Goal: Transaction & Acquisition: Purchase product/service

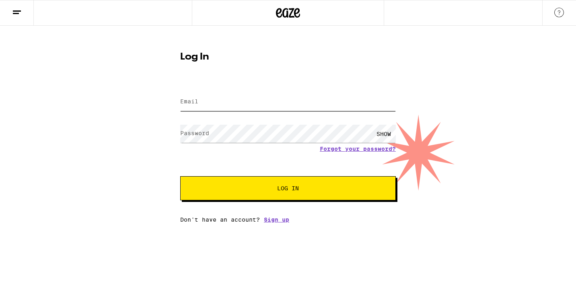
click at [258, 108] on input "Email" at bounding box center [288, 102] width 216 height 18
click at [255, 102] on input "Email" at bounding box center [288, 102] width 216 height 18
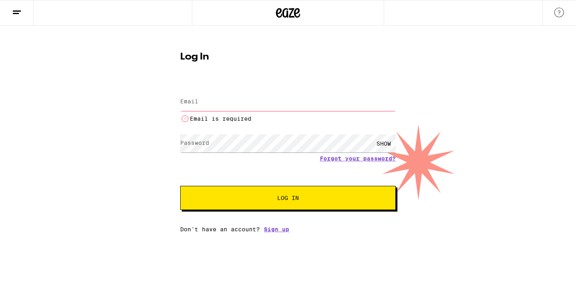
type input "[EMAIL_ADDRESS][DOMAIN_NAME]"
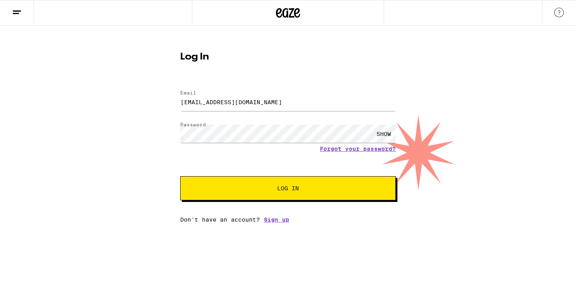
click at [302, 192] on button "Log In" at bounding box center [288, 188] width 216 height 24
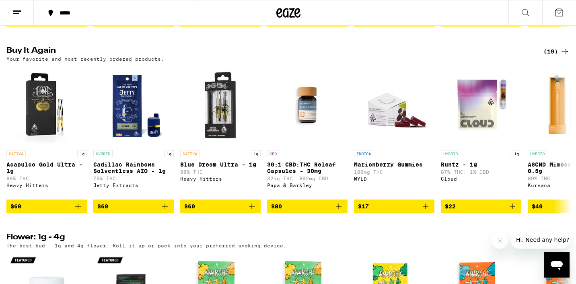
scroll to position [795, 0]
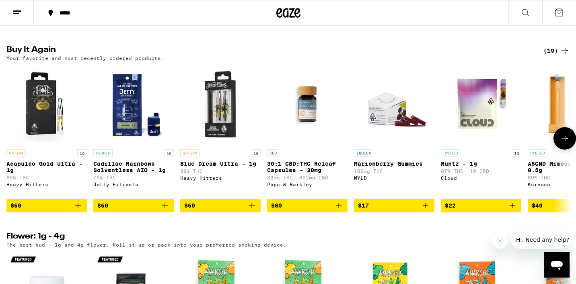
click at [165, 211] on icon "Add to bag" at bounding box center [165, 206] width 10 height 10
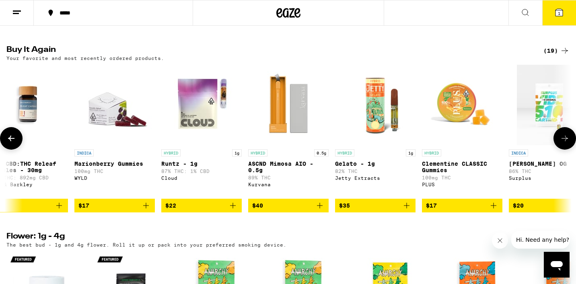
scroll to position [0, 0]
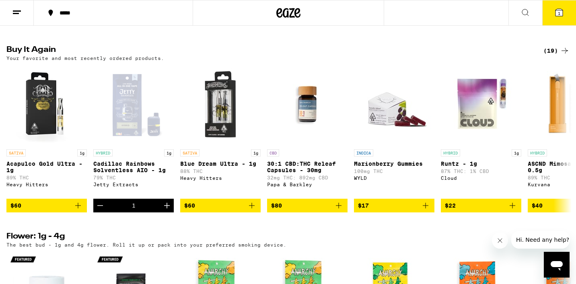
click at [24, 8] on button at bounding box center [17, 12] width 34 height 25
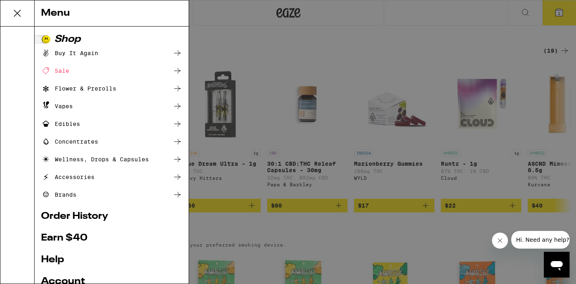
click at [53, 213] on link "Order History" at bounding box center [111, 217] width 141 height 10
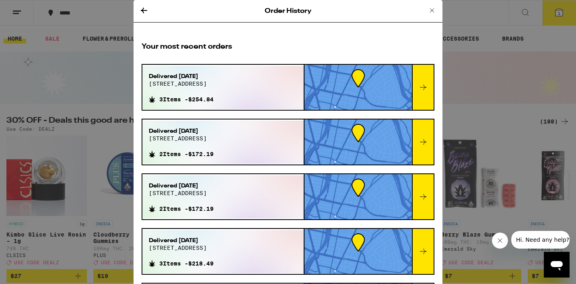
click at [427, 89] on icon at bounding box center [424, 88] width 10 height 10
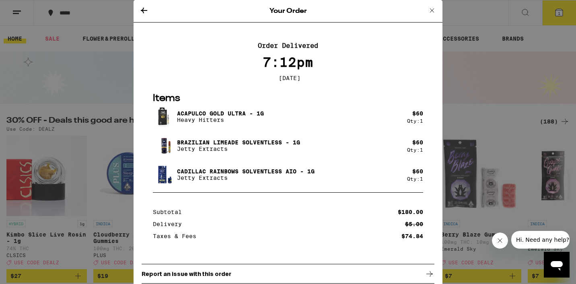
click at [339, 146] on div "Brazilian Limeade Solventless - 1g Jetty Extracts" at bounding box center [280, 145] width 254 height 23
click at [414, 149] on div "$ 60 Qty: 1" at bounding box center [415, 145] width 16 height 13
drag, startPoint x: 179, startPoint y: 143, endPoint x: 282, endPoint y: 145, distance: 103.5
click at [282, 145] on p "Brazilian Limeade Solventless - 1g" at bounding box center [238, 142] width 123 height 6
copy p "Brazilian Limeade Solventless"
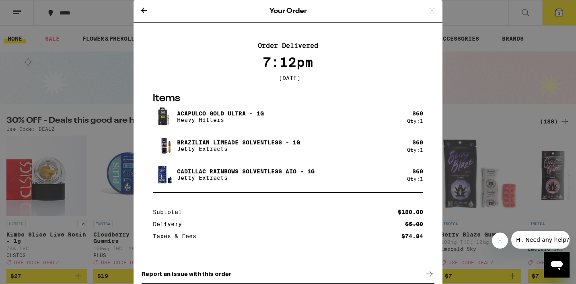
click at [88, 110] on div "Your Order Order Delivered 7:12pm [DATE] Items Acapulco Gold Ultra - 1g Heavy H…" at bounding box center [288, 142] width 576 height 284
click at [143, 8] on icon at bounding box center [144, 11] width 6 height 6
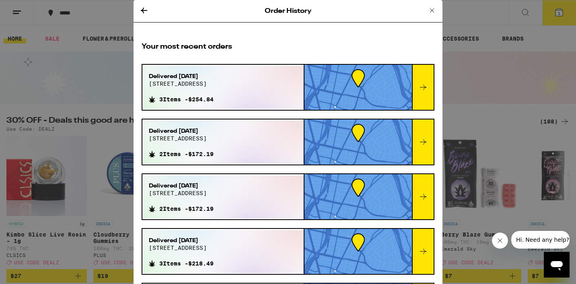
click at [431, 10] on icon at bounding box center [433, 11] width 10 height 10
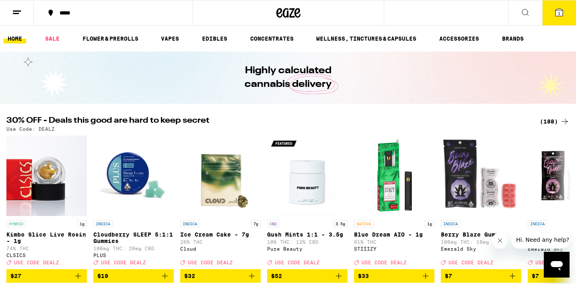
click at [522, 12] on icon at bounding box center [526, 13] width 10 height 10
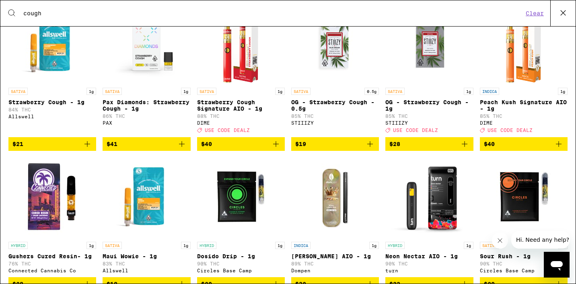
scroll to position [535, 0]
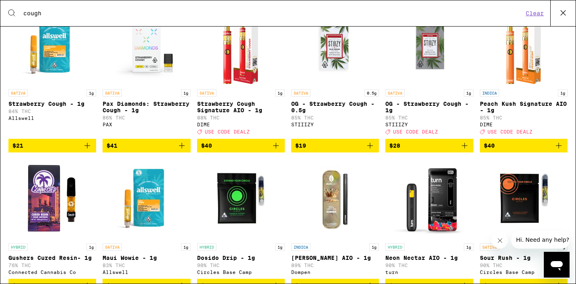
type input "cough"
click at [537, 17] on button "Clear" at bounding box center [535, 13] width 23 height 7
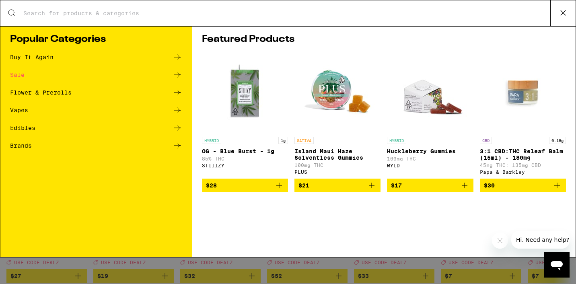
click at [228, 14] on input "Search for Products" at bounding box center [287, 13] width 528 height 7
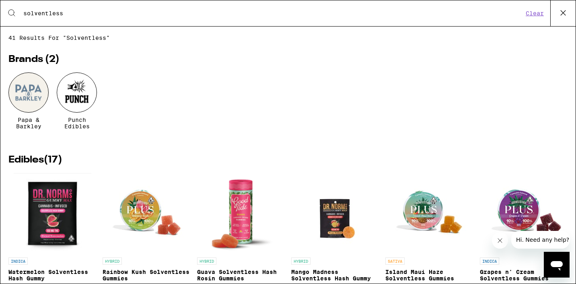
type input "solventless"
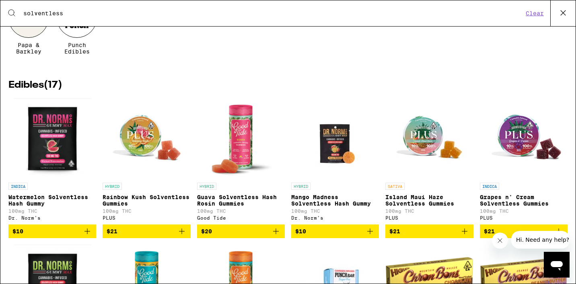
scroll to position [64, 0]
